Goal: Task Accomplishment & Management: Complete application form

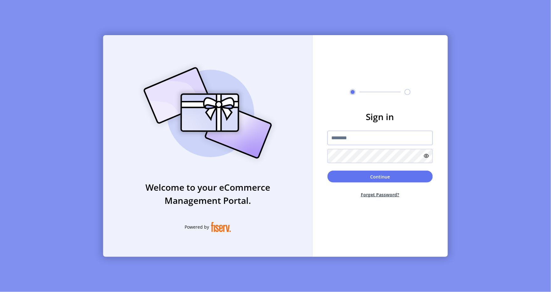
click at [386, 140] on input "text" at bounding box center [380, 138] width 105 height 14
paste input "**********"
type input "**********"
click at [412, 176] on button "Continue" at bounding box center [380, 177] width 105 height 12
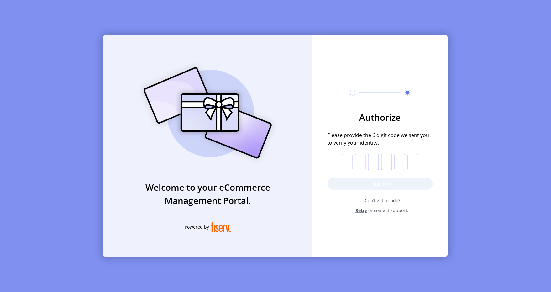
click at [297, 281] on div "Welcome to your eCommerce Management Portal. Powered by Authorize Please provid…" at bounding box center [275, 146] width 551 height 292
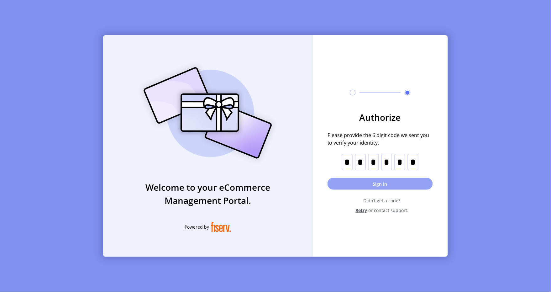
click at [385, 182] on button "Sign in" at bounding box center [380, 184] width 105 height 12
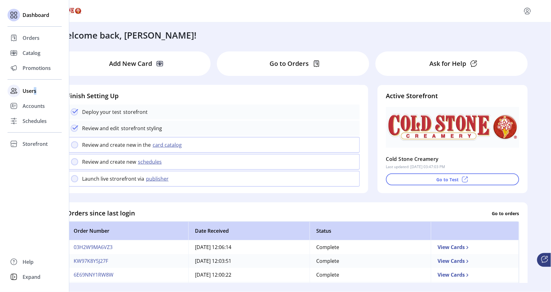
drag, startPoint x: 35, startPoint y: 93, endPoint x: 34, endPoint y: 96, distance: 3.3
click at [34, 96] on div "Users" at bounding box center [35, 90] width 54 height 15
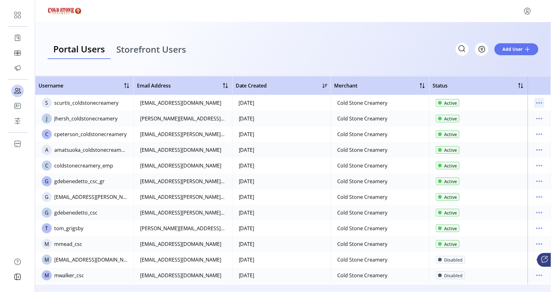
click at [538, 104] on icon "menu" at bounding box center [540, 103] width 10 height 10
click at [505, 63] on div "Portal Users Storefront Users Filter Add User" at bounding box center [293, 49] width 516 height 54
click at [501, 48] on button "Add User" at bounding box center [517, 49] width 44 height 12
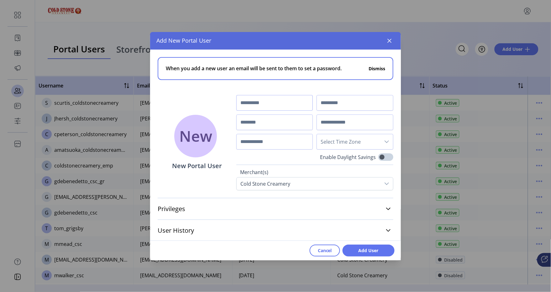
click at [293, 97] on input "text" at bounding box center [274, 103] width 77 height 16
type input "******"
click at [276, 119] on input "text" at bounding box center [274, 122] width 77 height 16
type input "*"
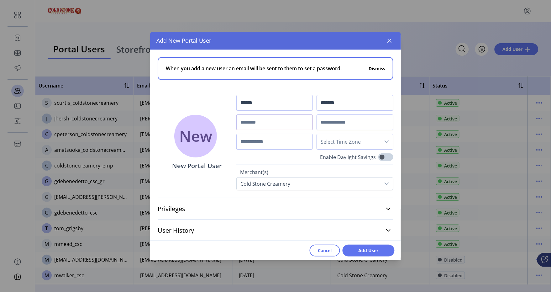
click at [298, 124] on input "text" at bounding box center [274, 122] width 77 height 16
paste input "**********"
drag, startPoint x: 260, startPoint y: 122, endPoint x: 202, endPoint y: 122, distance: 57.4
click at [205, 124] on div "**********" at bounding box center [275, 120] width 251 height 141
type input "**********"
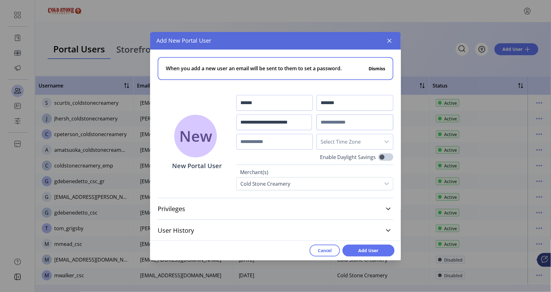
click at [342, 130] on div "**********" at bounding box center [314, 122] width 157 height 55
paste input "**********"
type input "**********"
click at [240, 120] on input "**********" at bounding box center [274, 122] width 76 height 16
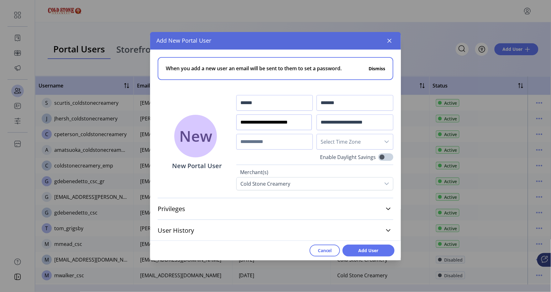
drag, startPoint x: 240, startPoint y: 120, endPoint x: 237, endPoint y: 120, distance: 3.5
click at [237, 120] on input "**********" at bounding box center [274, 122] width 76 height 16
click at [241, 123] on input "**********" at bounding box center [274, 122] width 76 height 16
type input "**********"
drag, startPoint x: 256, startPoint y: 102, endPoint x: 224, endPoint y: 101, distance: 32.6
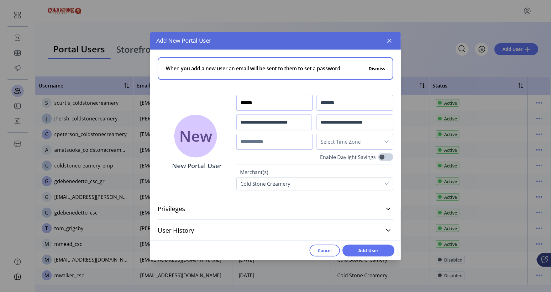
click at [224, 101] on div "**********" at bounding box center [275, 120] width 251 height 141
type input "********"
click at [269, 142] on input "text" at bounding box center [274, 142] width 77 height 16
click at [327, 140] on span "Select Time Zone" at bounding box center [349, 141] width 64 height 15
click at [348, 150] on div "**********" at bounding box center [314, 142] width 157 height 95
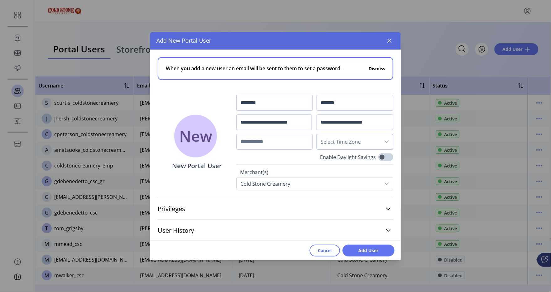
click at [349, 143] on span "Select Time Zone" at bounding box center [349, 141] width 64 height 15
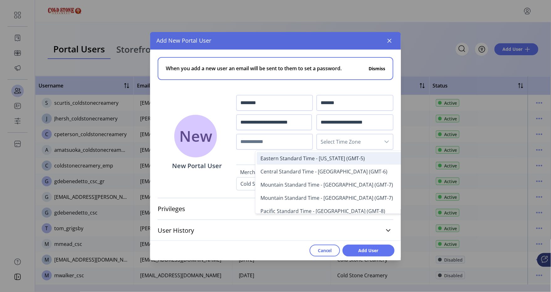
click at [345, 159] on span "Eastern Standard Time - New York (GMT-5)" at bounding box center [313, 158] width 104 height 7
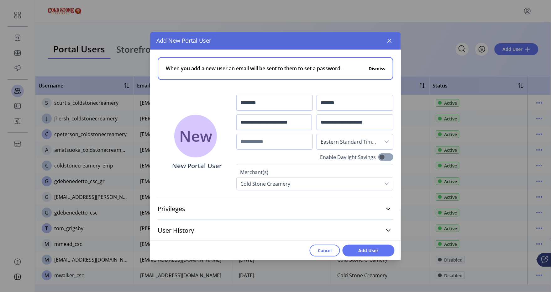
click at [387, 159] on span at bounding box center [385, 157] width 15 height 8
click at [276, 143] on input "text" at bounding box center [274, 142] width 77 height 16
paste input "**********"
click at [244, 141] on input "**********" at bounding box center [274, 142] width 77 height 16
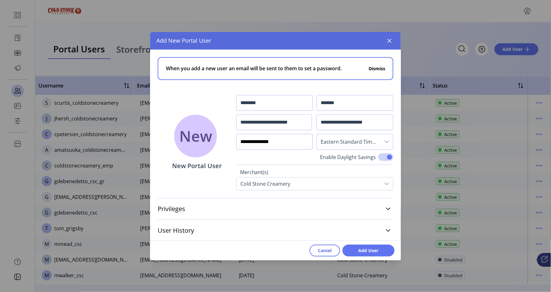
scroll to position [1, 0]
click at [388, 208] on link "Privileges" at bounding box center [276, 208] width 236 height 14
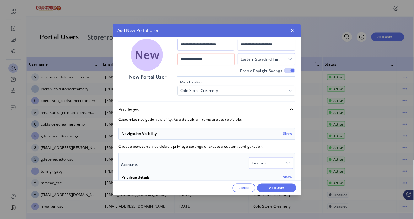
scroll to position [3, 2]
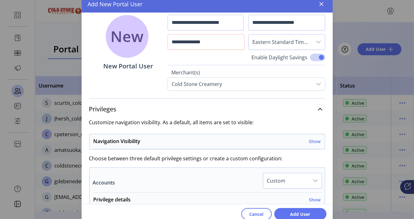
drag, startPoint x: 536, startPoint y: 4, endPoint x: 151, endPoint y: 6, distance: 385.4
click at [151, 6] on div "Add New Portal User" at bounding box center [207, 4] width 251 height 18
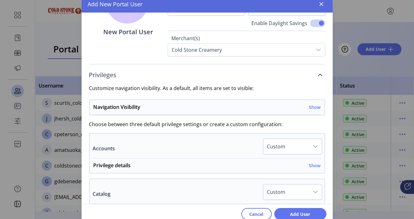
scroll to position [110, 0]
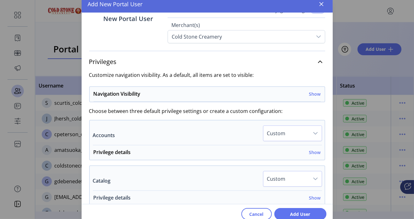
click at [234, 194] on div "Privilege details Show" at bounding box center [206, 199] width 227 height 11
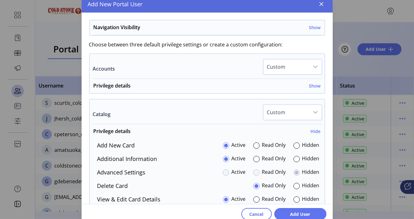
scroll to position [204, 0]
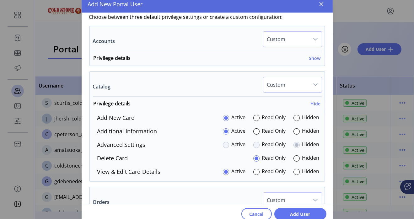
click at [314, 82] on icon "dropdown trigger" at bounding box center [315, 84] width 5 height 5
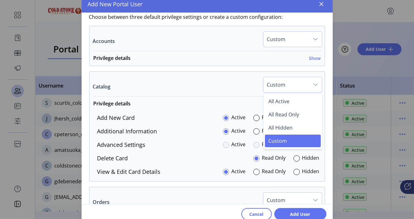
click at [243, 90] on div "Catalog Custom All Active All Read Only All Hidden Custom" at bounding box center [207, 87] width 229 height 20
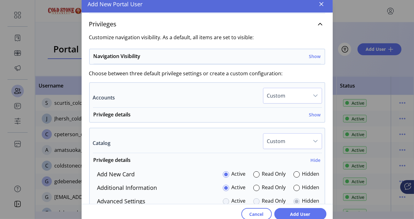
scroll to position [110, 0]
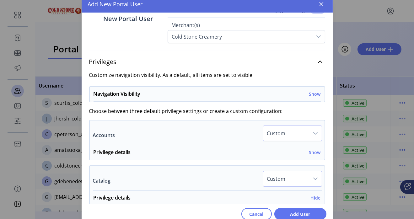
drag, startPoint x: 233, startPoint y: 8, endPoint x: 284, endPoint y: 8, distance: 50.5
click at [284, 8] on div "Add New Portal User" at bounding box center [207, 4] width 251 height 18
click at [278, 8] on div "Add New Portal User" at bounding box center [207, 4] width 251 height 18
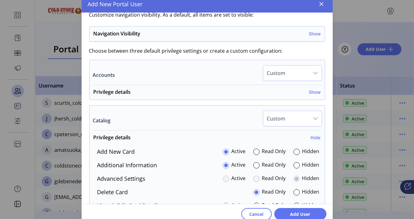
scroll to position [157, 0]
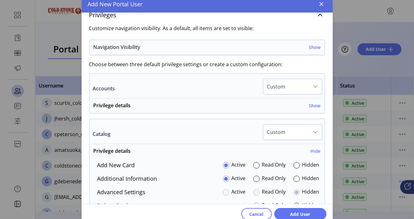
click at [312, 50] on div "Navigation Visibility Show" at bounding box center [206, 49] width 227 height 12
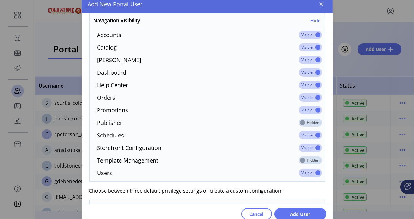
scroll to position [182, 0]
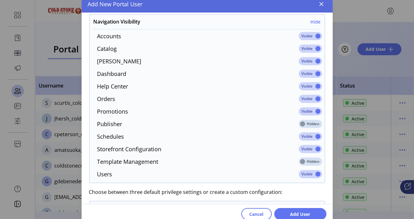
click at [315, 36] on span at bounding box center [310, 36] width 23 height 8
click at [173, 4] on div "Add New Portal User" at bounding box center [207, 4] width 251 height 18
click at [90, 125] on div "Accounts Hidden Catalog Visible Connie Chatbot Visible Dashboard Visible Help C…" at bounding box center [207, 106] width 235 height 148
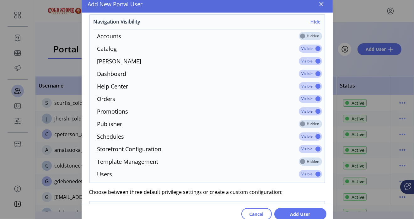
click at [197, 25] on div "Navigation Visibility Hide" at bounding box center [206, 24] width 227 height 12
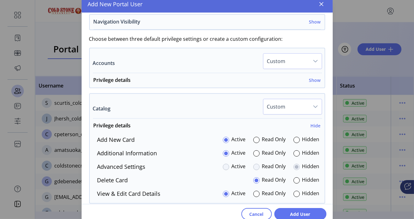
click at [146, 22] on div "Navigation Visibility Show" at bounding box center [206, 24] width 227 height 12
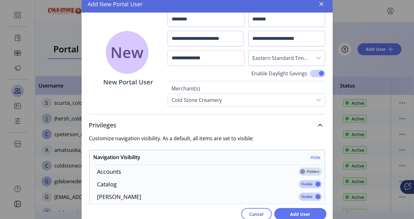
scroll to position [41, 0]
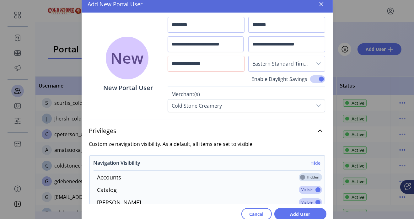
click at [290, 162] on div "Navigation Visibility Hide" at bounding box center [206, 165] width 227 height 12
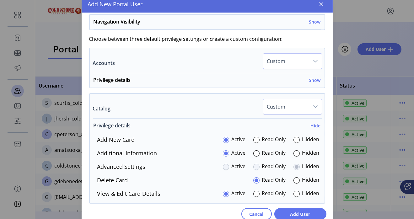
scroll to position [230, 0]
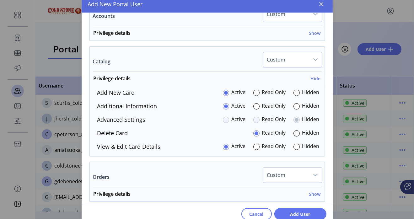
click at [100, 177] on label "Orders" at bounding box center [101, 177] width 17 height 8
click at [315, 194] on h6 "Show" at bounding box center [315, 194] width 12 height 7
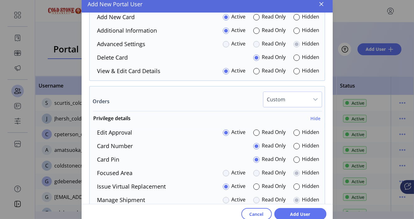
scroll to position [324, 0]
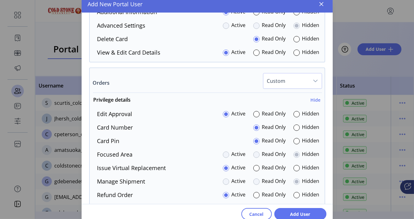
click at [173, 165] on div "Issue Virtual Replacement Active Read Only Hidden" at bounding box center [205, 168] width 227 height 8
click at [255, 169] on div at bounding box center [256, 168] width 6 height 6
click at [195, 196] on div "Refund Order Active Read Only Hidden" at bounding box center [205, 195] width 227 height 8
click at [124, 139] on div "Card Pin Read Only Hidden" at bounding box center [205, 141] width 227 height 8
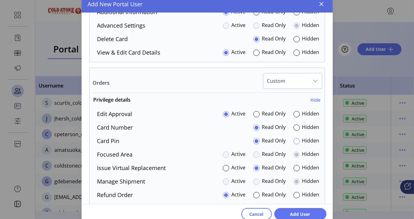
click at [293, 140] on div at bounding box center [296, 141] width 6 height 6
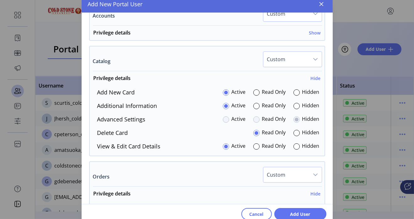
scroll to position [230, 0]
click at [144, 213] on div "Cancel Add User" at bounding box center [207, 214] width 251 height 20
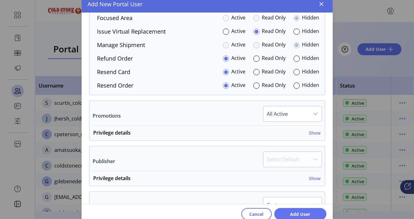
scroll to position [465, 0]
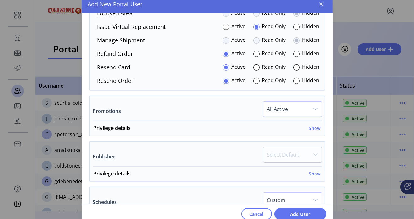
drag, startPoint x: 114, startPoint y: 156, endPoint x: 113, endPoint y: 150, distance: 5.4
click at [113, 154] on label "Publisher" at bounding box center [104, 157] width 23 height 8
click at [312, 173] on h6 "Show" at bounding box center [315, 173] width 12 height 7
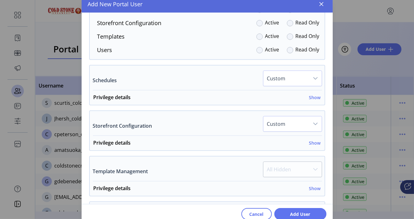
scroll to position [700, 0]
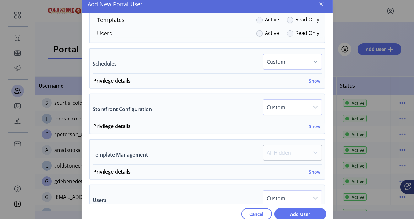
click at [154, 194] on div "Users Custom" at bounding box center [207, 200] width 229 height 20
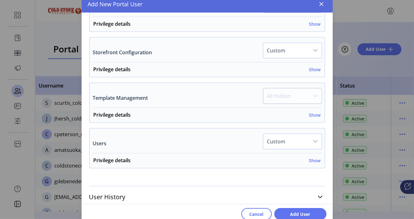
scroll to position [757, 0]
click at [313, 158] on h6 "Show" at bounding box center [315, 160] width 12 height 7
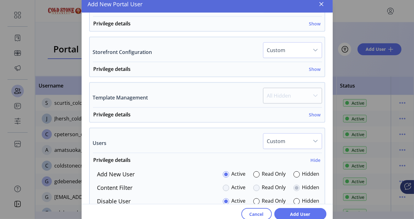
scroll to position [851, 0]
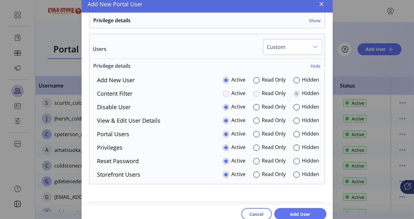
click at [238, 62] on div "Privilege details Hide" at bounding box center [206, 67] width 227 height 11
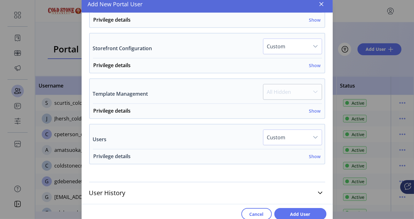
scroll to position [757, 0]
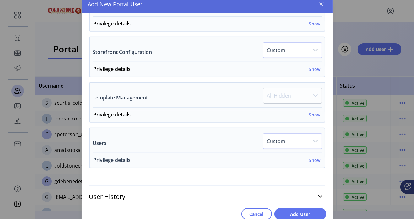
click at [304, 156] on div "Privilege details Show" at bounding box center [206, 161] width 227 height 11
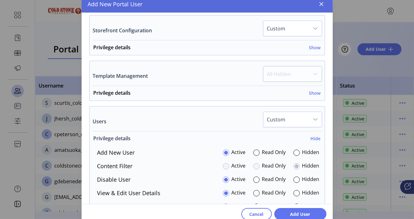
scroll to position [851, 0]
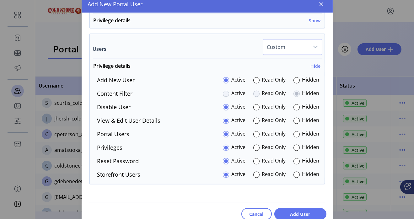
drag, startPoint x: 226, startPoint y: 186, endPoint x: 235, endPoint y: 177, distance: 12.7
click at [297, 173] on div "Hidden" at bounding box center [306, 174] width 26 height 8
click at [293, 172] on div at bounding box center [296, 175] width 6 height 6
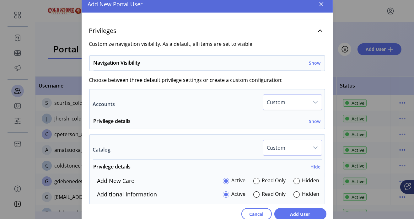
scroll to position [141, 0]
click at [318, 124] on span "Privilege details Show" at bounding box center [206, 123] width 232 height 11
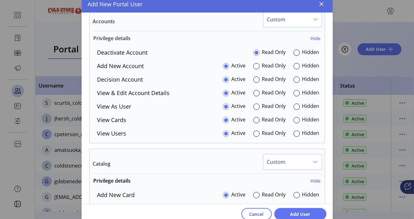
scroll to position [235, 0]
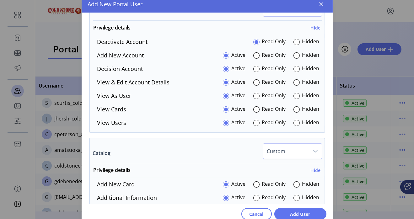
drag, startPoint x: 163, startPoint y: 52, endPoint x: 176, endPoint y: 53, distance: 12.2
click at [166, 52] on div "Add New Account Active Read Only Hidden" at bounding box center [205, 55] width 227 height 8
click at [297, 58] on div "Hidden" at bounding box center [306, 55] width 26 height 8
click at [293, 55] on div at bounding box center [296, 55] width 6 height 6
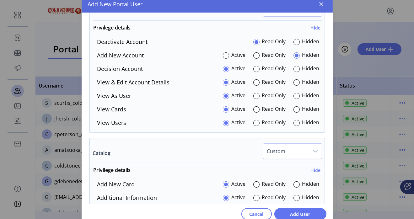
click at [177, 66] on div "Decision Account Active Read Only Hidden" at bounding box center [205, 69] width 227 height 8
click at [293, 69] on div at bounding box center [296, 69] width 6 height 6
drag, startPoint x: 219, startPoint y: 135, endPoint x: 236, endPoint y: 134, distance: 16.7
click at [295, 121] on div at bounding box center [296, 123] width 6 height 6
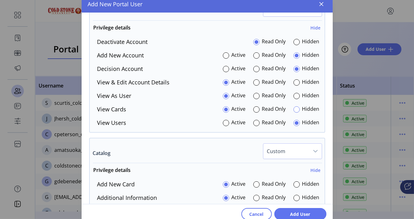
click at [293, 107] on div at bounding box center [296, 109] width 6 height 6
click at [221, 46] on div "Deactivate Account Read Only Hidden Add New Account Active Read Only Hidden Dec…" at bounding box center [207, 82] width 235 height 89
click at [293, 40] on div at bounding box center [296, 42] width 6 height 6
click at [295, 97] on div at bounding box center [296, 96] width 6 height 6
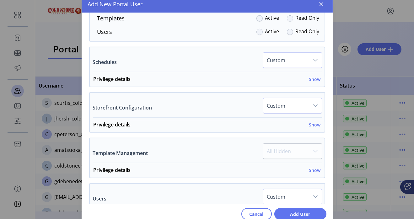
scroll to position [776, 0]
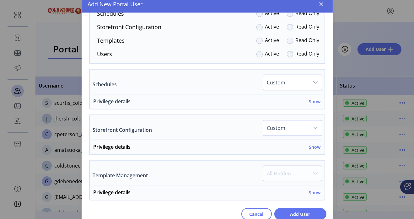
click at [311, 100] on h6 "Show" at bounding box center [315, 101] width 12 height 7
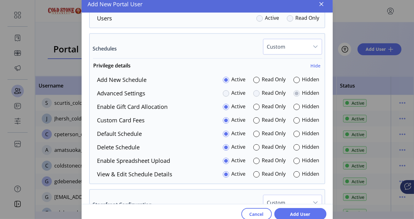
scroll to position [823, 0]
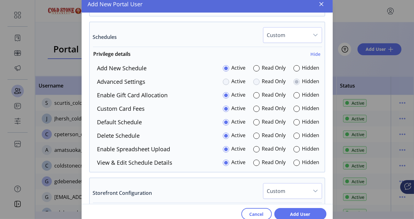
drag, startPoint x: 245, startPoint y: 91, endPoint x: 251, endPoint y: 87, distance: 7.7
click at [245, 91] on div "Active Read Only Hidden" at bounding box center [271, 95] width 97 height 8
click at [294, 93] on div at bounding box center [296, 95] width 6 height 6
drag, startPoint x: 191, startPoint y: 174, endPoint x: 192, endPoint y: 170, distance: 4.5
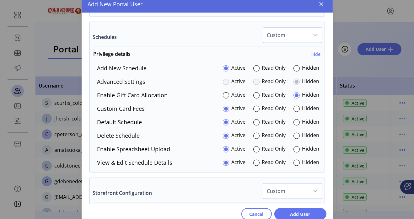
click at [294, 151] on p-radiobutton at bounding box center [296, 149] width 6 height 8
click at [294, 148] on div at bounding box center [296, 149] width 6 height 6
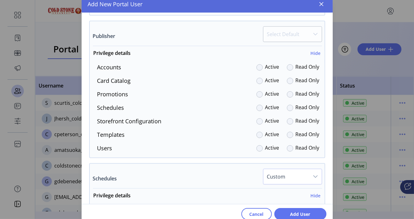
scroll to position [588, 0]
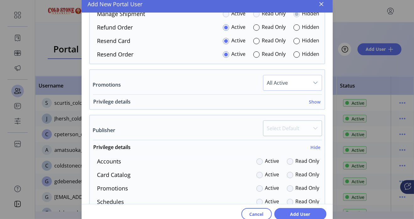
click at [154, 99] on div "Privilege details Show" at bounding box center [206, 103] width 227 height 11
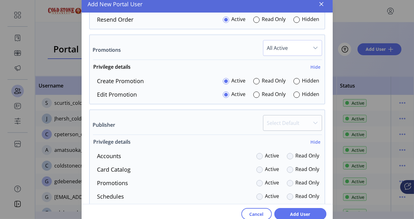
scroll to position [635, 0]
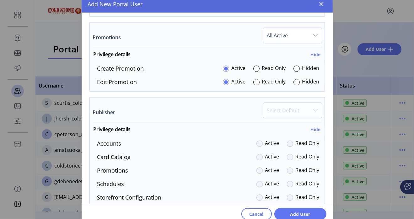
click at [162, 92] on div "Customize navigation visibility. As a default, all items are set to visible: Na…" at bounding box center [207, 93] width 236 height 1099
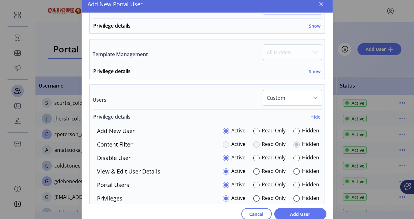
scroll to position [1058, 0]
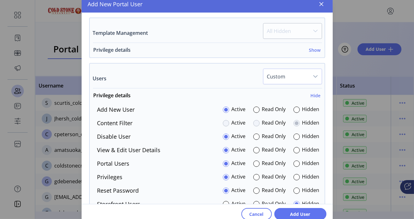
click at [309, 48] on h6 "Show" at bounding box center [315, 50] width 12 height 7
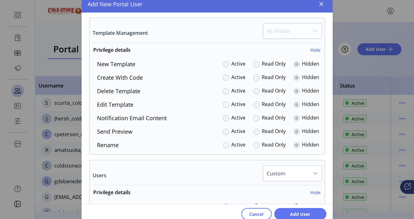
click at [223, 26] on div "Template Management All Hidden" at bounding box center [207, 33] width 229 height 20
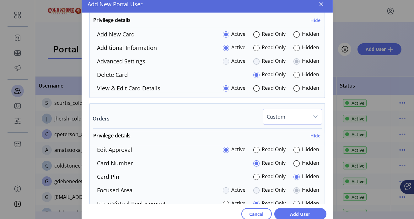
scroll to position [423, 0]
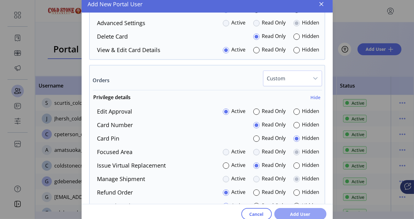
click at [289, 215] on span "Add User" at bounding box center [300, 214] width 36 height 7
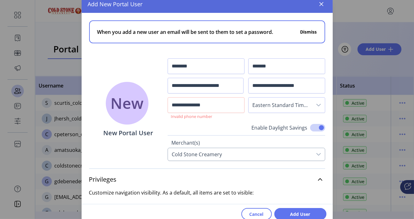
scroll to position [0, 0]
drag, startPoint x: 174, startPoint y: 103, endPoint x: 180, endPoint y: 97, distance: 8.0
click at [175, 102] on input "**********" at bounding box center [205, 105] width 77 height 16
click at [303, 213] on span "Add User" at bounding box center [300, 214] width 36 height 7
click at [305, 30] on button "Dismiss" at bounding box center [308, 32] width 17 height 7
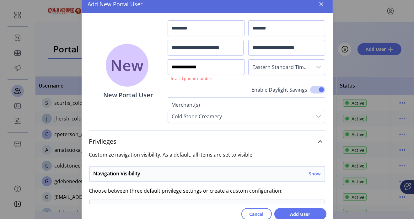
drag, startPoint x: 182, startPoint y: 65, endPoint x: 203, endPoint y: 44, distance: 29.7
click at [183, 63] on input "**********" at bounding box center [205, 67] width 77 height 16
drag, startPoint x: 181, startPoint y: 70, endPoint x: 179, endPoint y: 56, distance: 14.2
click at [181, 70] on input "**********" at bounding box center [205, 67] width 77 height 16
type input "**********"
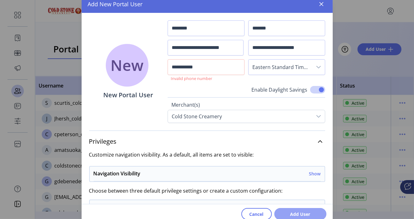
click at [288, 215] on span "Add User" at bounding box center [300, 214] width 36 height 7
drag, startPoint x: 207, startPoint y: 64, endPoint x: 134, endPoint y: 49, distance: 75.2
click at [136, 51] on div "**********" at bounding box center [207, 68] width 251 height 110
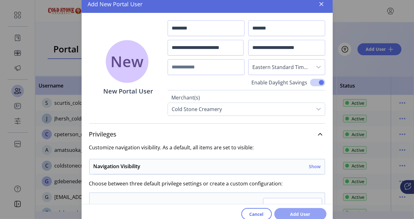
click at [298, 214] on span "Add User" at bounding box center [300, 214] width 36 height 7
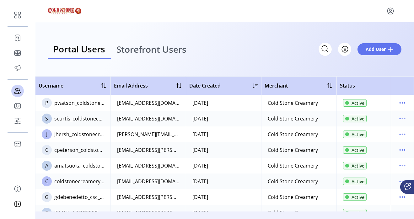
click at [390, 15] on icon "menu" at bounding box center [390, 11] width 10 height 10
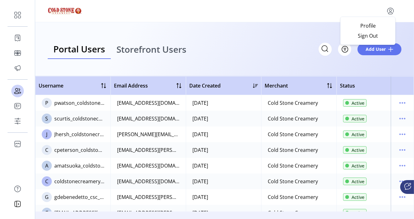
click at [365, 42] on div "Profile Sign Out" at bounding box center [367, 31] width 55 height 28
click at [353, 40] on link "Sign Out" at bounding box center [367, 36] width 55 height 10
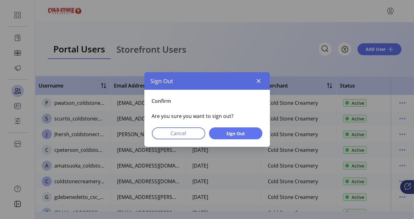
drag, startPoint x: 232, startPoint y: 140, endPoint x: 227, endPoint y: 133, distance: 8.3
click at [232, 140] on div "Confirm Are you sure you want to sign out? Cancel Sign Out" at bounding box center [206, 118] width 125 height 57
click at [238, 138] on button "Sign Out" at bounding box center [235, 133] width 53 height 12
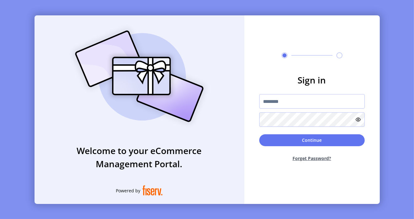
click at [307, 161] on button "Forget Password?" at bounding box center [311, 158] width 105 height 17
click at [307, 156] on button "Forget Password?" at bounding box center [311, 158] width 105 height 17
drag, startPoint x: 320, startPoint y: 100, endPoint x: 323, endPoint y: 104, distance: 4.3
click at [323, 104] on input "text" at bounding box center [311, 101] width 105 height 14
paste input "**********"
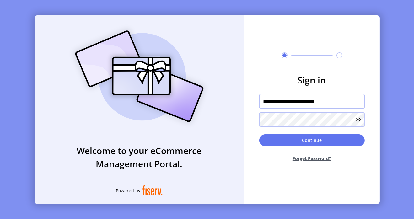
type input "**********"
click at [327, 161] on button "Forget Password?" at bounding box center [311, 158] width 105 height 17
click at [291, 105] on input "text" at bounding box center [311, 101] width 105 height 14
paste input "**********"
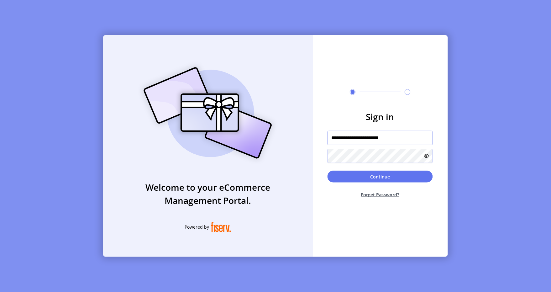
type input "**********"
drag, startPoint x: 353, startPoint y: 7, endPoint x: 165, endPoint y: 11, distance: 188.5
click at [165, 11] on div "**********" at bounding box center [275, 146] width 551 height 292
